Goal: Task Accomplishment & Management: Use online tool/utility

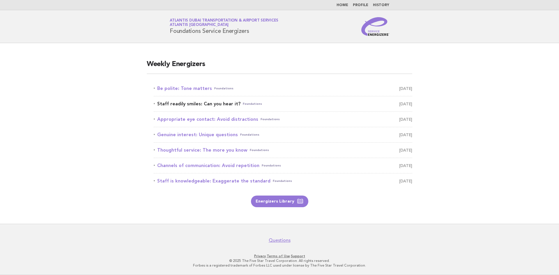
click at [200, 103] on link "Staff readily smiles: Can you hear it? Foundations [DATE]" at bounding box center [283, 104] width 258 height 8
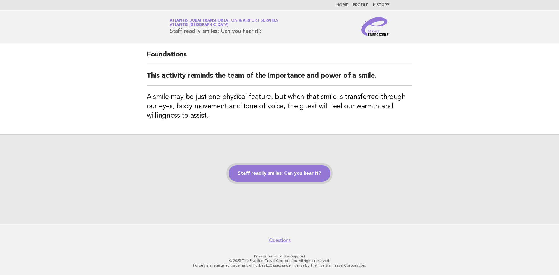
click at [271, 166] on link "Staff readily smiles: Can you hear it?" at bounding box center [279, 173] width 102 height 16
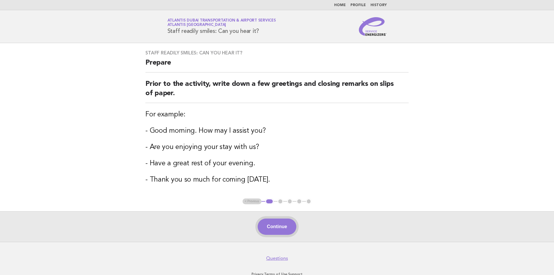
click at [265, 228] on button "Continue" at bounding box center [277, 227] width 39 height 16
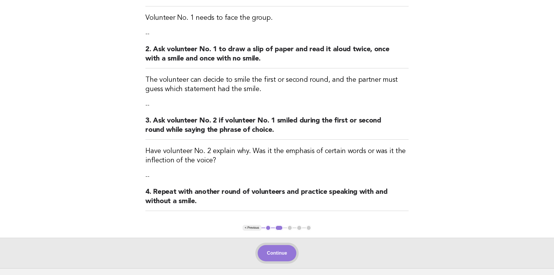
click at [274, 249] on button "Continue" at bounding box center [277, 253] width 39 height 16
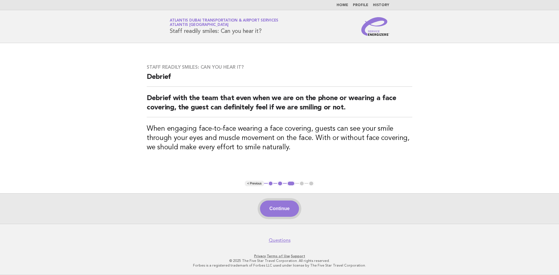
click at [283, 205] on button "Continue" at bounding box center [279, 208] width 39 height 16
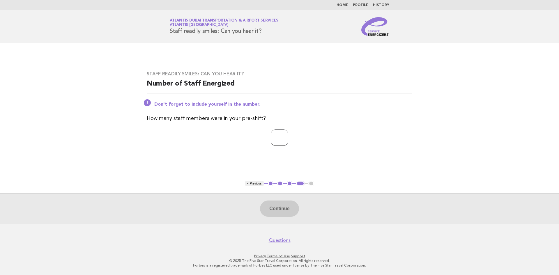
click at [283, 135] on input "*" at bounding box center [279, 137] width 17 height 16
click at [283, 135] on input "**********" at bounding box center [279, 137] width 39 height 16
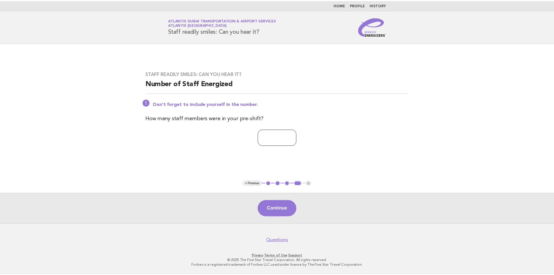
scroll to position [0, 0]
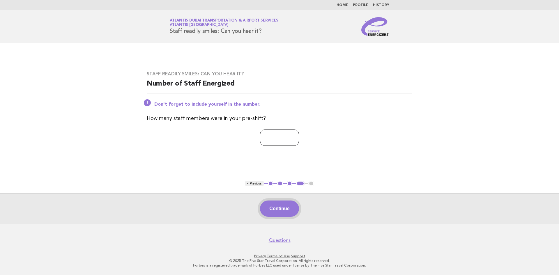
type input "*"
click at [266, 207] on button "Continue" at bounding box center [279, 208] width 39 height 16
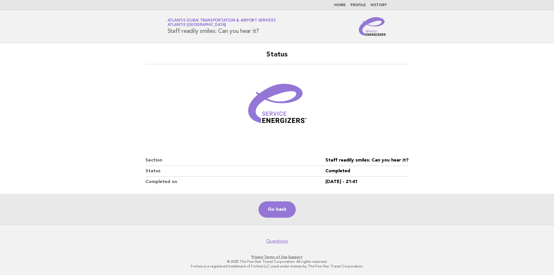
drag, startPoint x: 316, startPoint y: 183, endPoint x: 386, endPoint y: 182, distance: 70.7
click at [386, 182] on dl "Section Staff readily smiles: Can you hear it? Status Completed Completed on 20…" at bounding box center [276, 171] width 263 height 32
click at [364, 180] on dd "20/Sep/2025 - 21:41" at bounding box center [367, 182] width 83 height 10
drag, startPoint x: 363, startPoint y: 181, endPoint x: 379, endPoint y: 181, distance: 16.3
click at [379, 181] on dd "20/Sep/2025 - 21:41" at bounding box center [367, 182] width 83 height 10
